Goal: Task Accomplishment & Management: Manage account settings

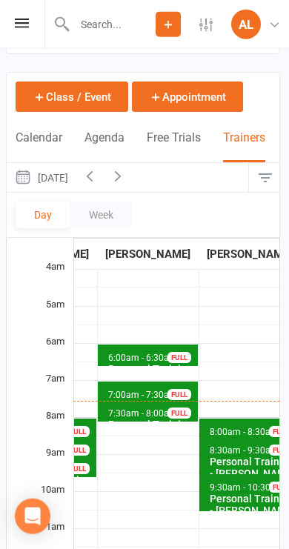
scroll to position [50, 1]
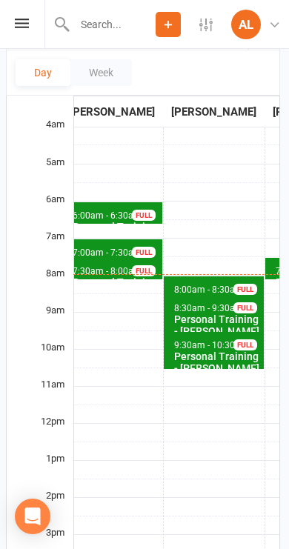
scroll to position [0, 333]
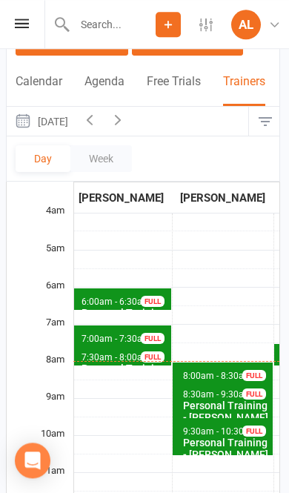
click at [126, 118] on icon "button" at bounding box center [118, 119] width 16 height 16
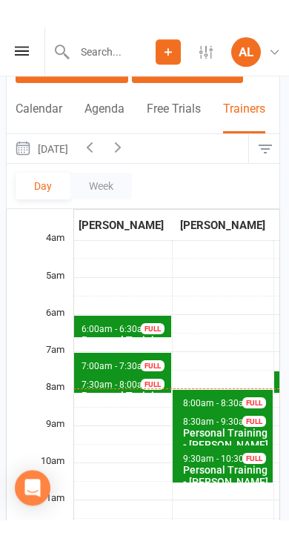
scroll to position [106, 1]
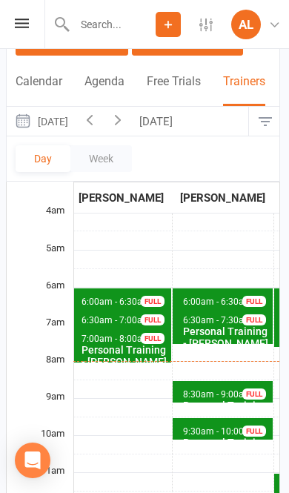
click at [213, 325] on div "Personal Training - [PERSON_NAME]" at bounding box center [225, 337] width 87 height 24
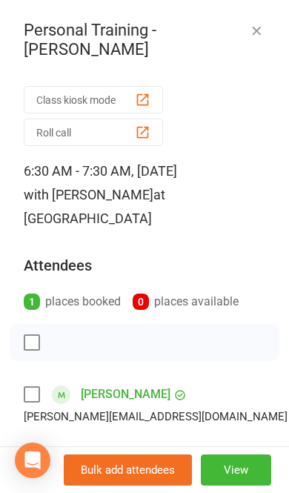
click at [262, 32] on icon "button" at bounding box center [256, 30] width 15 height 15
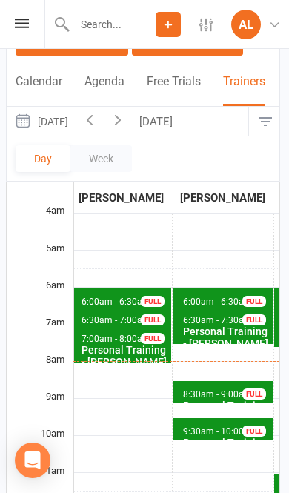
click at [205, 389] on span "8:30am - 9:00am" at bounding box center [217, 394] width 70 height 10
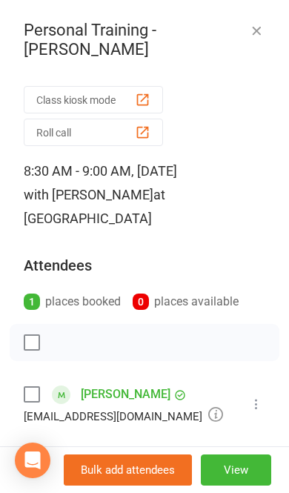
click at [259, 28] on icon "button" at bounding box center [256, 30] width 15 height 15
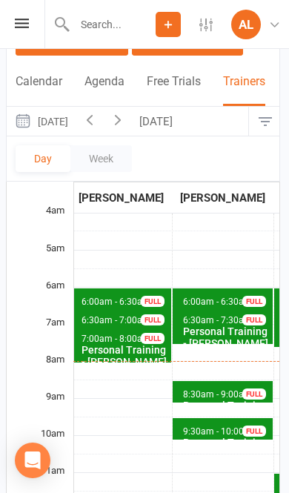
click at [126, 118] on icon "button" at bounding box center [118, 119] width 16 height 16
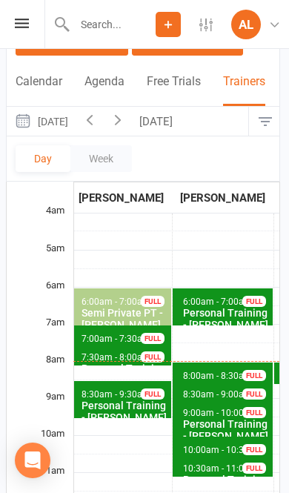
click at [216, 370] on span "8:00am - 8:30am" at bounding box center [217, 375] width 70 height 10
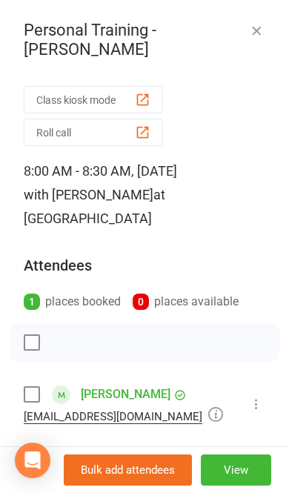
click at [255, 27] on icon "button" at bounding box center [256, 30] width 15 height 15
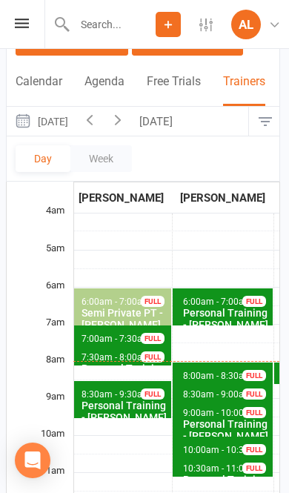
click at [198, 389] on span "8:30am - 9:00am" at bounding box center [217, 394] width 70 height 10
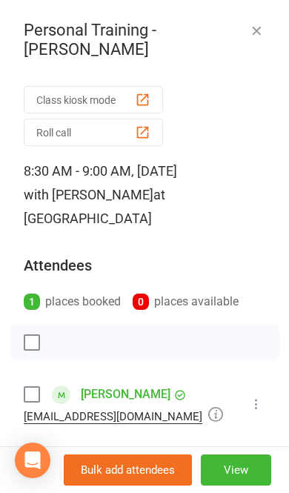
click at [248, 24] on button "button" at bounding box center [256, 30] width 18 height 18
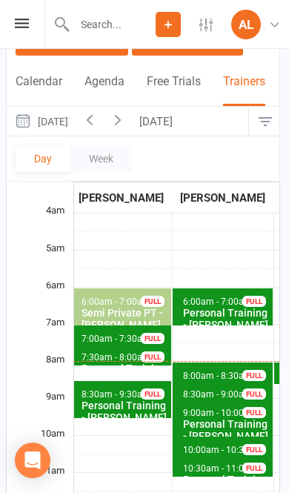
click at [214, 418] on div "Personal Training - [PERSON_NAME]" at bounding box center [225, 430] width 87 height 24
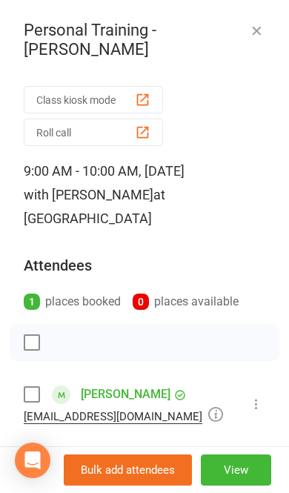
click at [250, 37] on icon "button" at bounding box center [256, 30] width 15 height 15
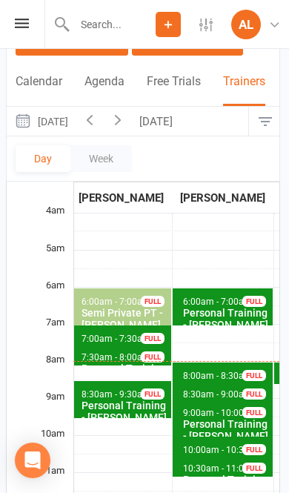
click at [199, 436] on span "10:00am - 10:30am Personal Training - [PERSON_NAME] FULL" at bounding box center [223, 446] width 100 height 21
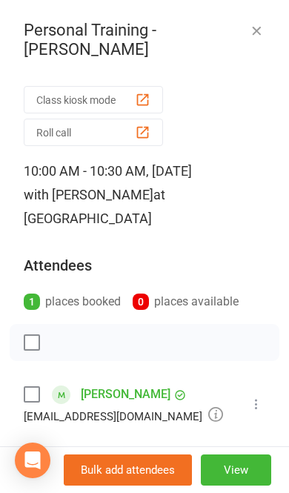
click at [264, 27] on button "button" at bounding box center [256, 30] width 18 height 18
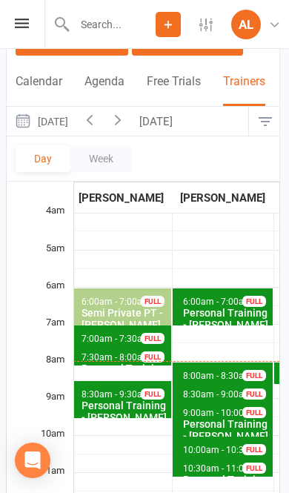
click at [219, 455] on span "10:30am - 11:00am Personal Training - [PERSON_NAME] FULL" at bounding box center [223, 465] width 100 height 21
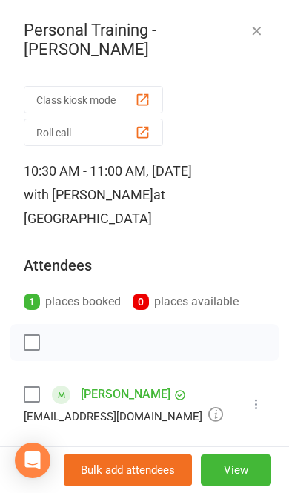
click at [256, 39] on button "button" at bounding box center [256, 30] width 18 height 18
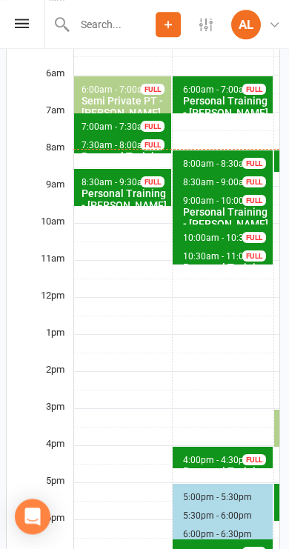
scroll to position [323, 1]
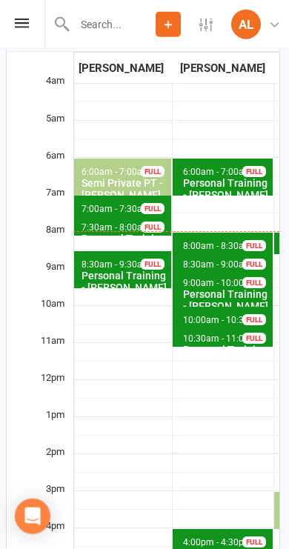
click at [212, 333] on span "10:30am - 11:00am" at bounding box center [222, 338] width 81 height 10
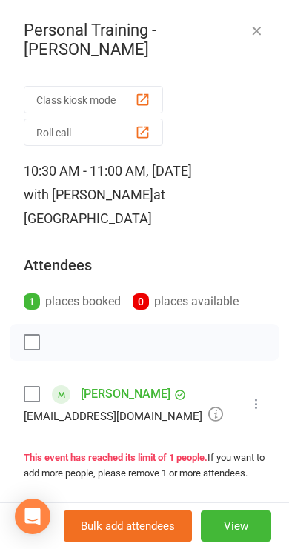
click at [255, 30] on icon "button" at bounding box center [256, 30] width 15 height 15
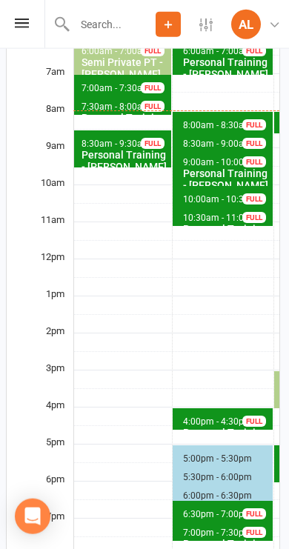
scroll to position [357, 1]
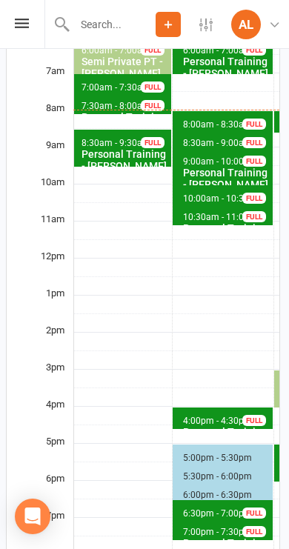
click at [184, 407] on span "4:00pm - 4:30pm Personal Training - [GEOGRAPHIC_DATA] FULL" at bounding box center [223, 417] width 100 height 21
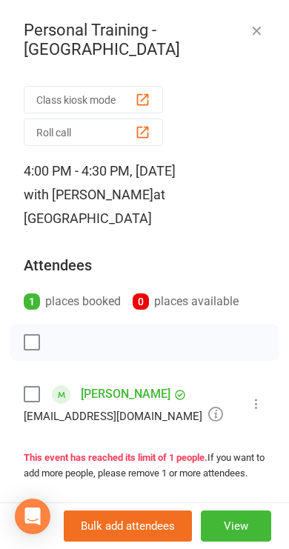
click at [263, 30] on icon "button" at bounding box center [256, 30] width 15 height 15
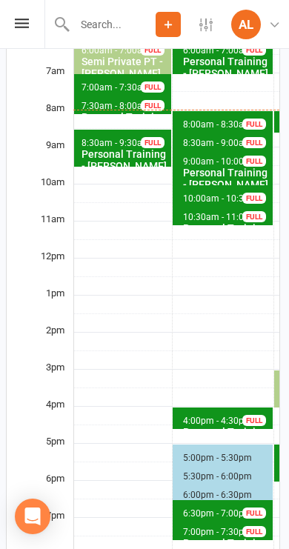
click at [188, 407] on span "4:00pm - 4:30pm Personal Training - [GEOGRAPHIC_DATA] FULL" at bounding box center [223, 417] width 100 height 21
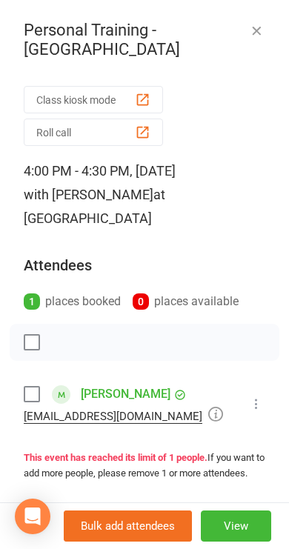
click at [263, 33] on icon "button" at bounding box center [256, 30] width 15 height 15
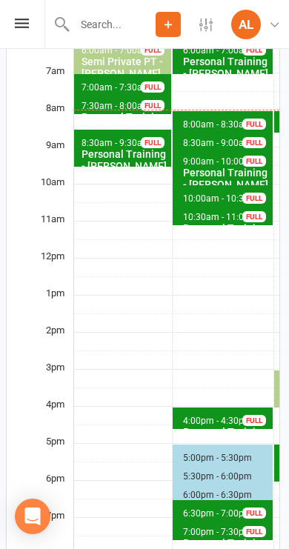
click at [202, 416] on span "4:00pm - 4:30pm" at bounding box center [217, 421] width 70 height 10
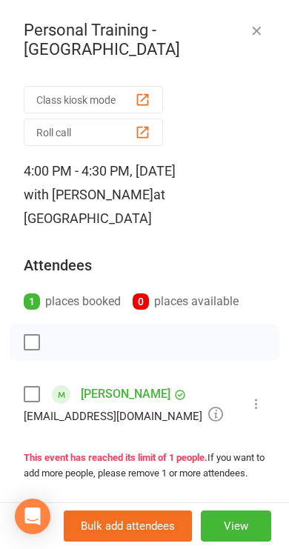
click at [255, 26] on icon "button" at bounding box center [256, 30] width 15 height 15
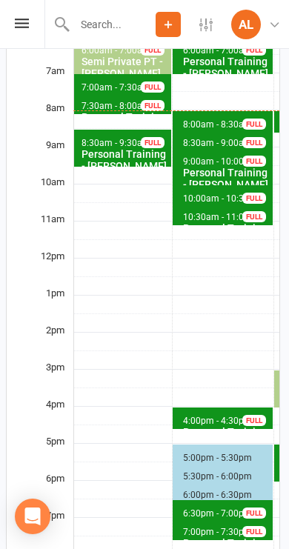
click at [211, 407] on span "4:00pm - 4:30pm Personal Training - [GEOGRAPHIC_DATA] FULL" at bounding box center [223, 417] width 100 height 21
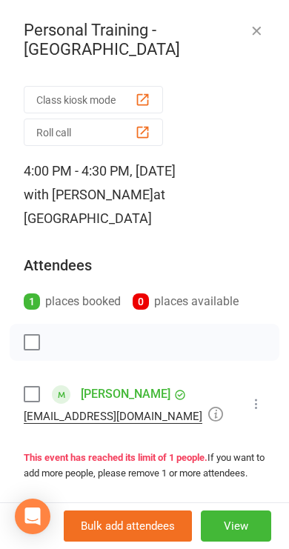
click at [241, 492] on button "View" at bounding box center [236, 525] width 70 height 31
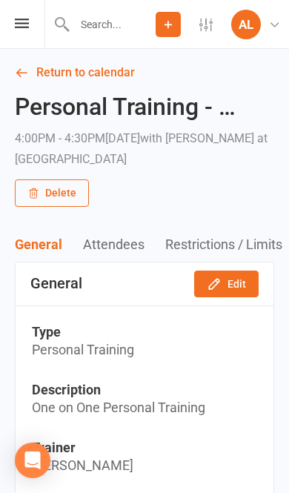
click at [31, 72] on link "Return to calendar" at bounding box center [144, 72] width 259 height 21
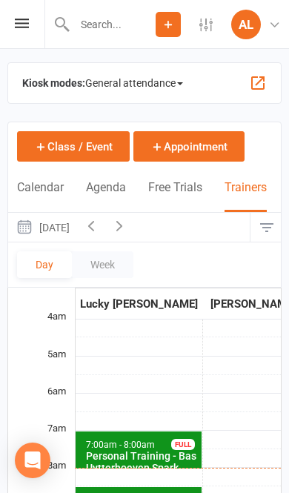
click at [77, 230] on button "[DATE]" at bounding box center [42, 227] width 69 height 29
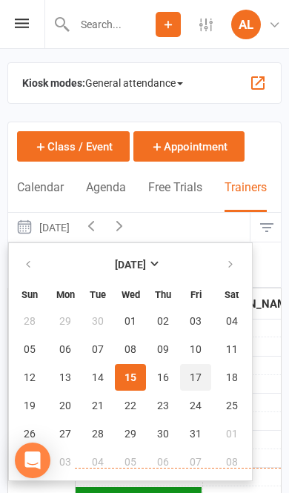
click at [204, 376] on button "17" at bounding box center [195, 377] width 31 height 27
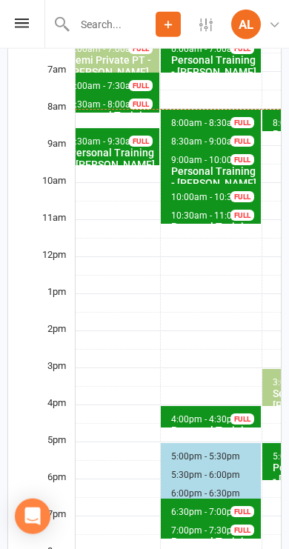
scroll to position [395, 0]
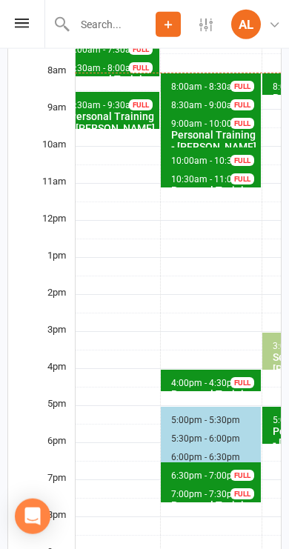
click at [197, 470] on span "6:30pm - 7:00pm" at bounding box center [205, 475] width 70 height 10
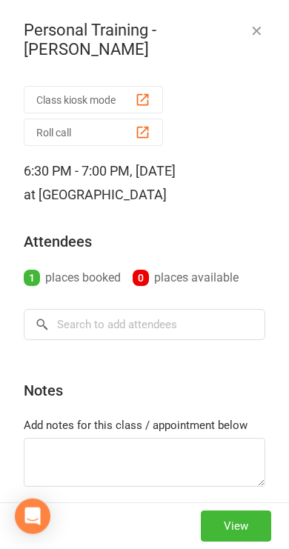
scroll to position [396, 0]
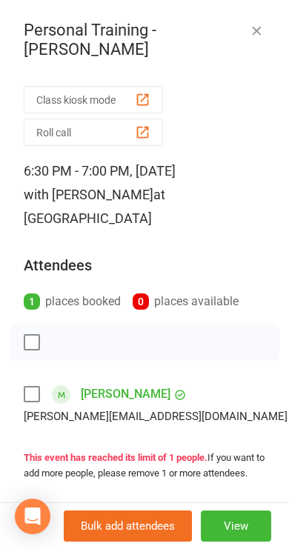
click at [263, 38] on button "button" at bounding box center [256, 30] width 18 height 18
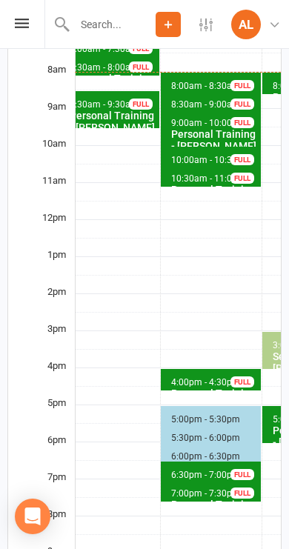
click at [181, 492] on div "Personal Training - [PERSON_NAME]" at bounding box center [213, 511] width 87 height 24
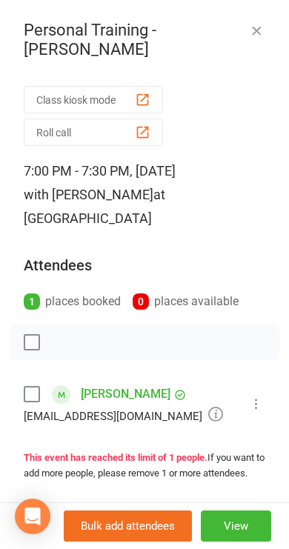
click at [263, 27] on icon "button" at bounding box center [256, 30] width 15 height 15
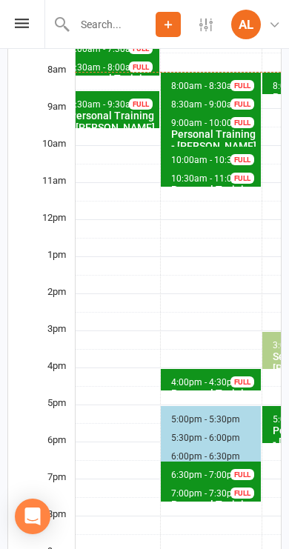
click at [177, 377] on span "4:00pm - 4:30pm" at bounding box center [205, 382] width 70 height 10
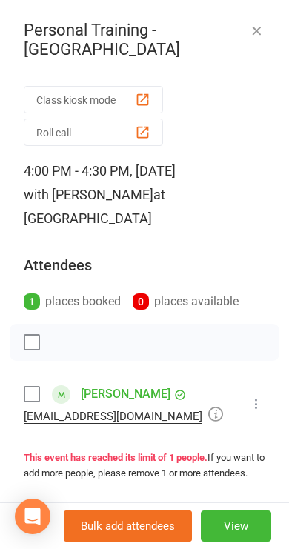
click at [242, 492] on button "View" at bounding box center [236, 525] width 70 height 31
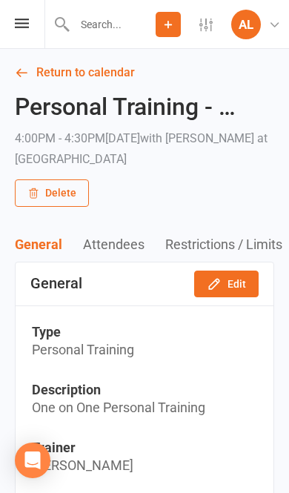
click at [47, 188] on button "Delete" at bounding box center [52, 192] width 74 height 27
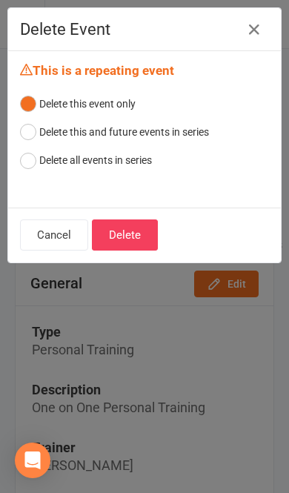
click at [114, 222] on button "Delete" at bounding box center [125, 234] width 66 height 31
